Goal: Find specific page/section: Find specific page/section

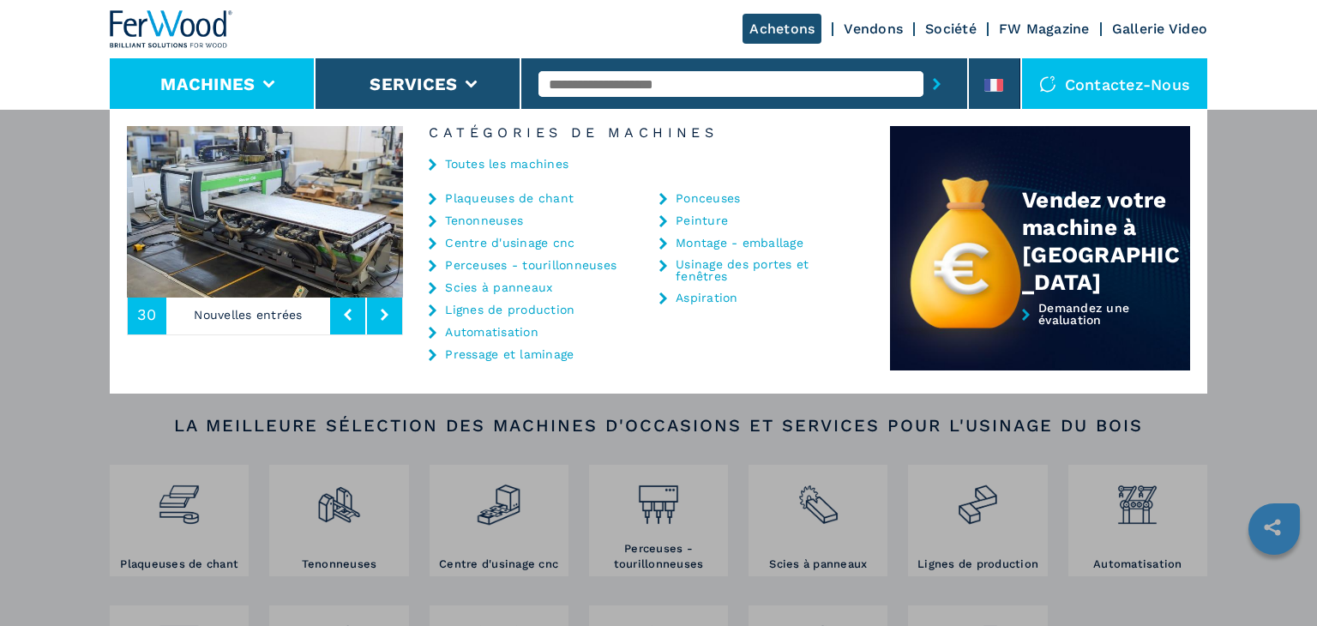
click at [728, 241] on link "Montage - emballage" at bounding box center [740, 243] width 128 height 12
click at [717, 241] on link "Montage - emballage" at bounding box center [740, 243] width 128 height 12
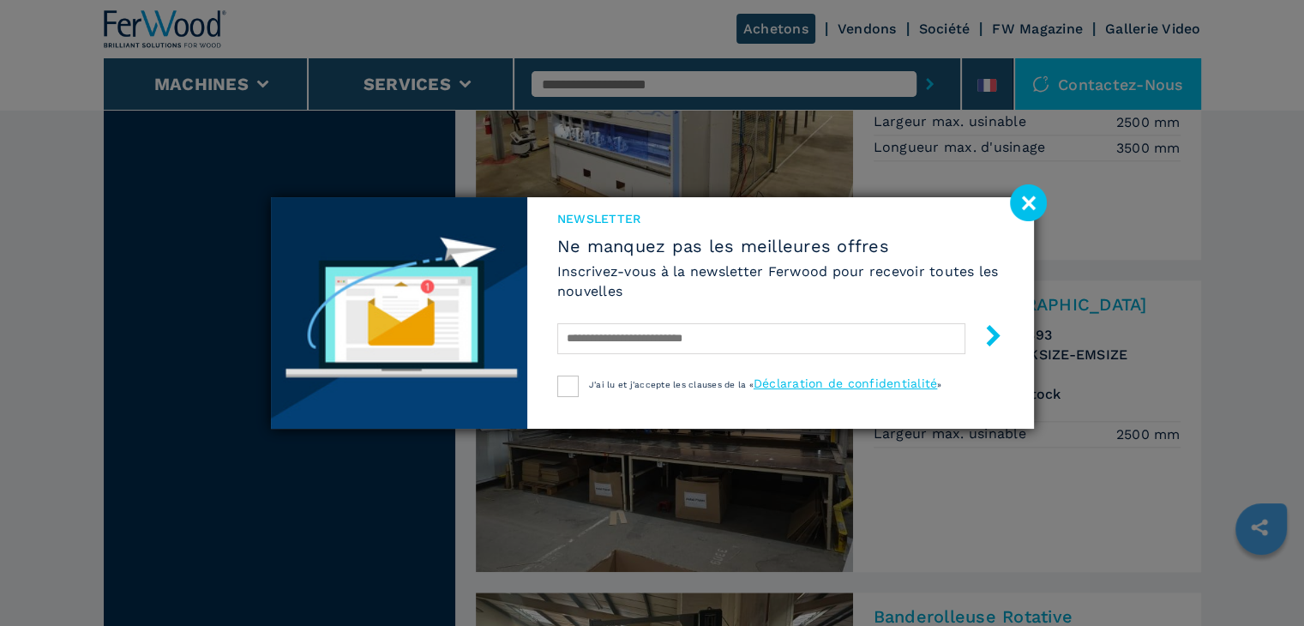
scroll to position [1657, 0]
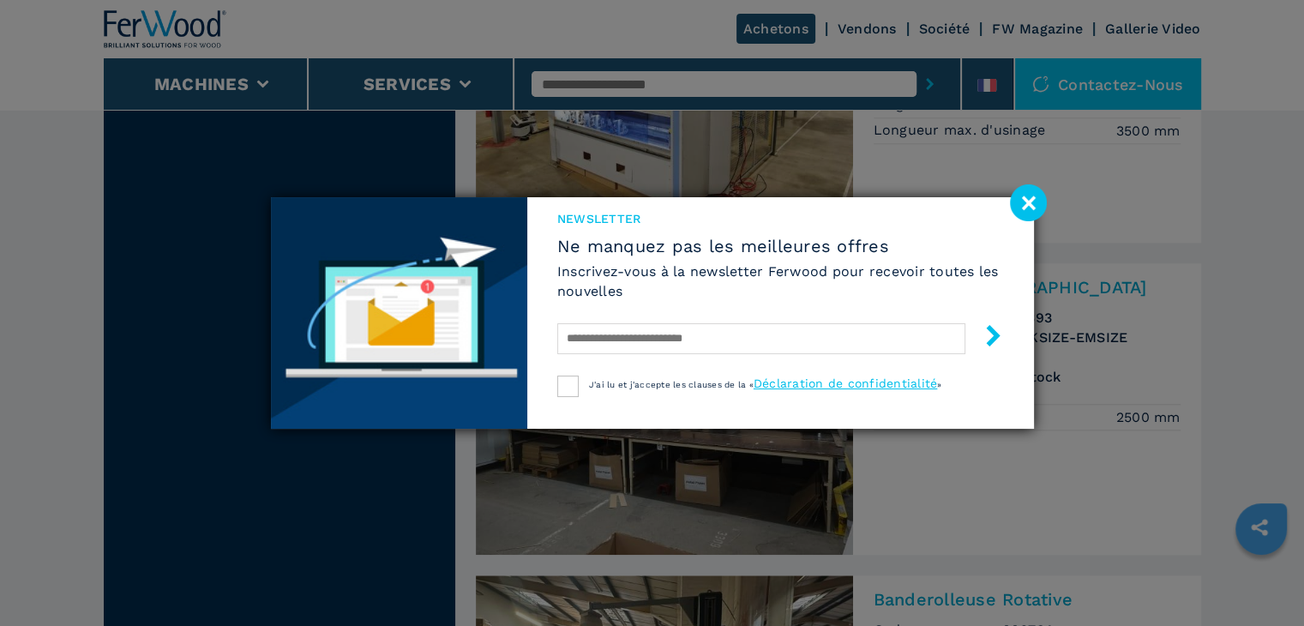
click at [1021, 209] on image at bounding box center [1028, 202] width 37 height 37
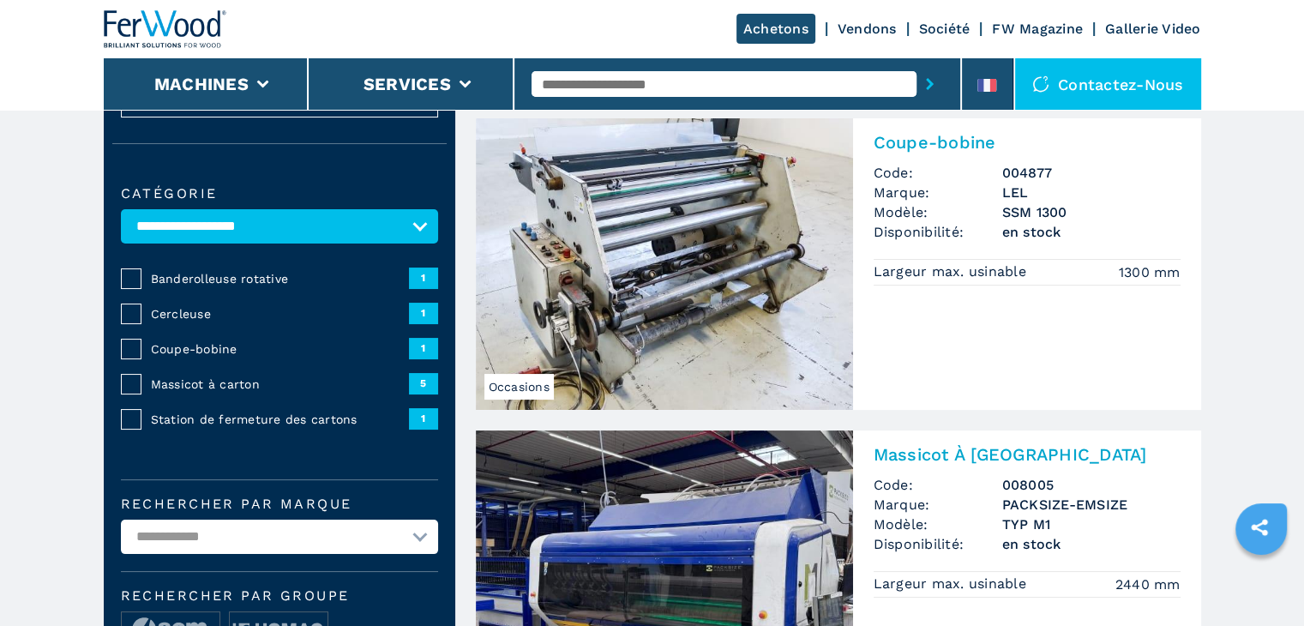
scroll to position [0, 0]
